Goal: Transaction & Acquisition: Book appointment/travel/reservation

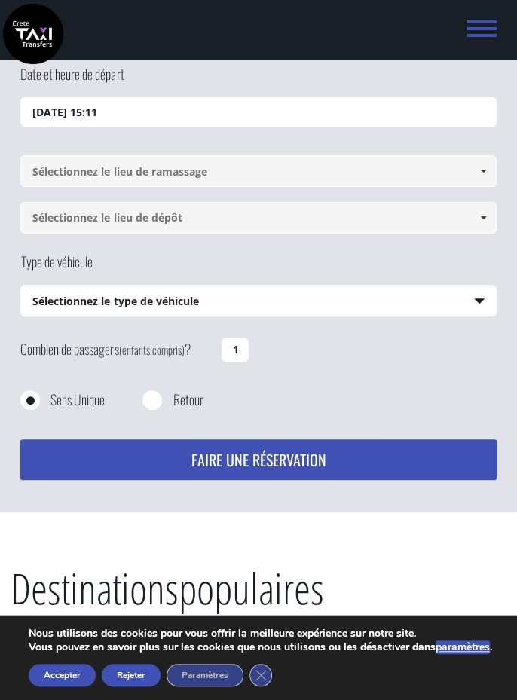
click at [483, 295] on select "Sélectionnez le type de véhicule Taxi (4 passagers) Mercedes Classe E Mini Van …" at bounding box center [258, 302] width 474 height 32
click at [483, 169] on span at bounding box center [483, 171] width 12 height 12
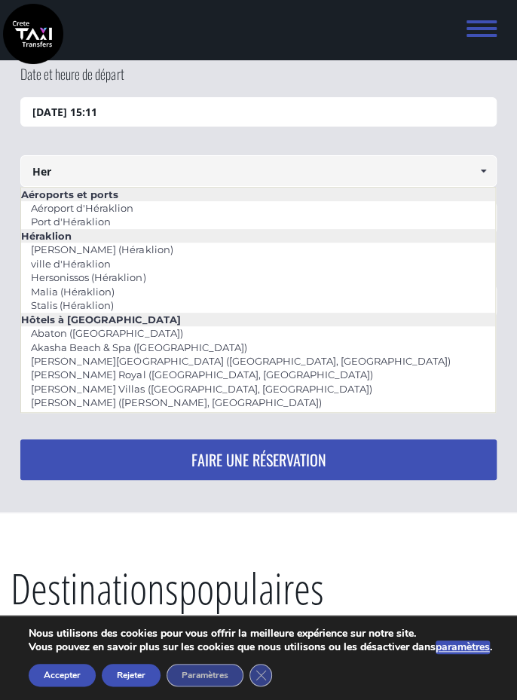
click at [95, 258] on font "ville d'Héraklion" at bounding box center [71, 264] width 80 height 12
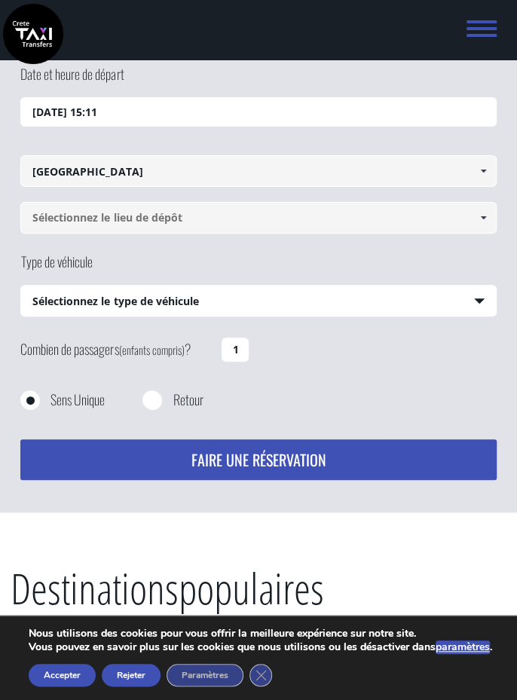
type input "[GEOGRAPHIC_DATA]"
click at [285, 212] on input at bounding box center [258, 218] width 476 height 32
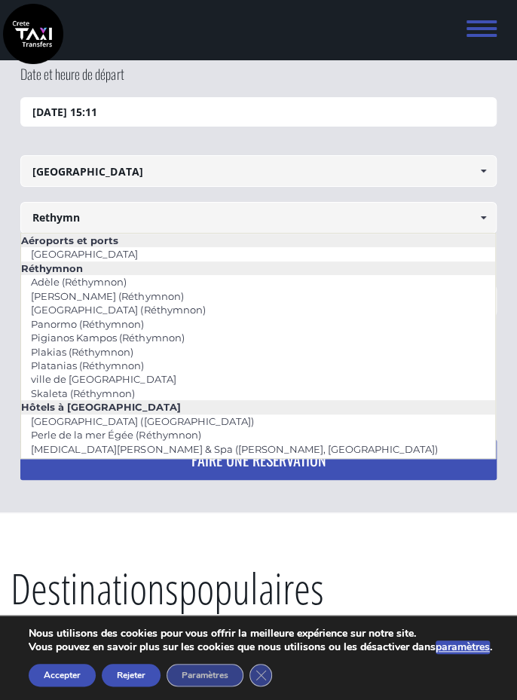
click at [122, 375] on font "ville de [GEOGRAPHIC_DATA]" at bounding box center [103, 379] width 145 height 12
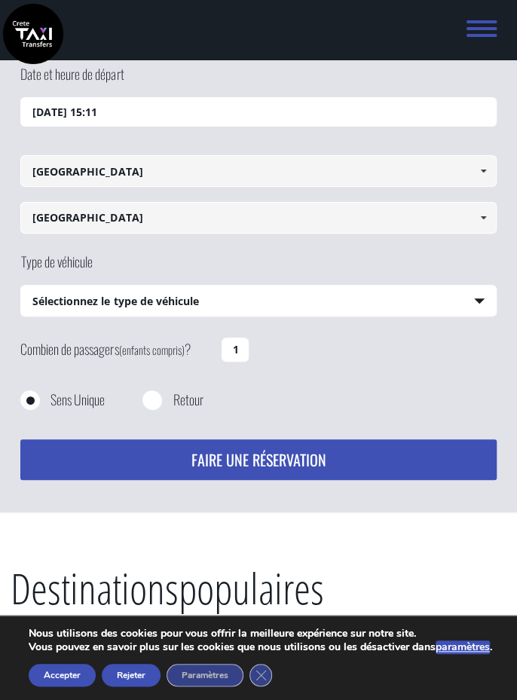
type input "[GEOGRAPHIC_DATA]"
click at [494, 295] on select "Sélectionnez le type de véhicule Taxi (4 passagers) Mercedes Classe E Mini Van …" at bounding box center [258, 302] width 474 height 32
select select "540"
click at [21, 286] on select "Sélectionnez le type de véhicule Taxi (4 passagers) Mercedes Classe E Mini Van …" at bounding box center [258, 302] width 474 height 32
click at [246, 351] on input "1" at bounding box center [235, 350] width 27 height 24
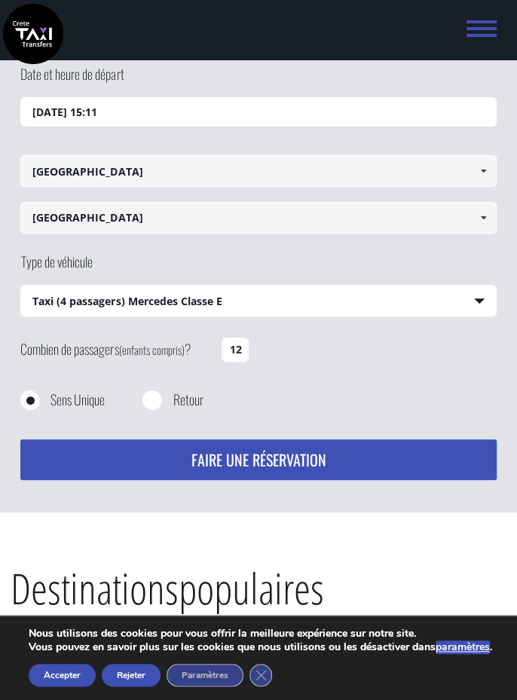
type input "1"
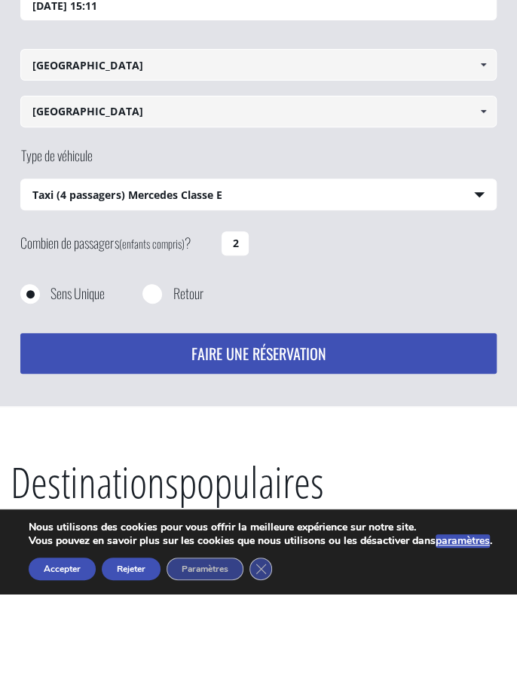
type input "2"
click at [314, 457] on font "FAIRE UNE RÉSERVATION" at bounding box center [258, 459] width 135 height 23
